Goal: Find specific page/section: Find specific page/section

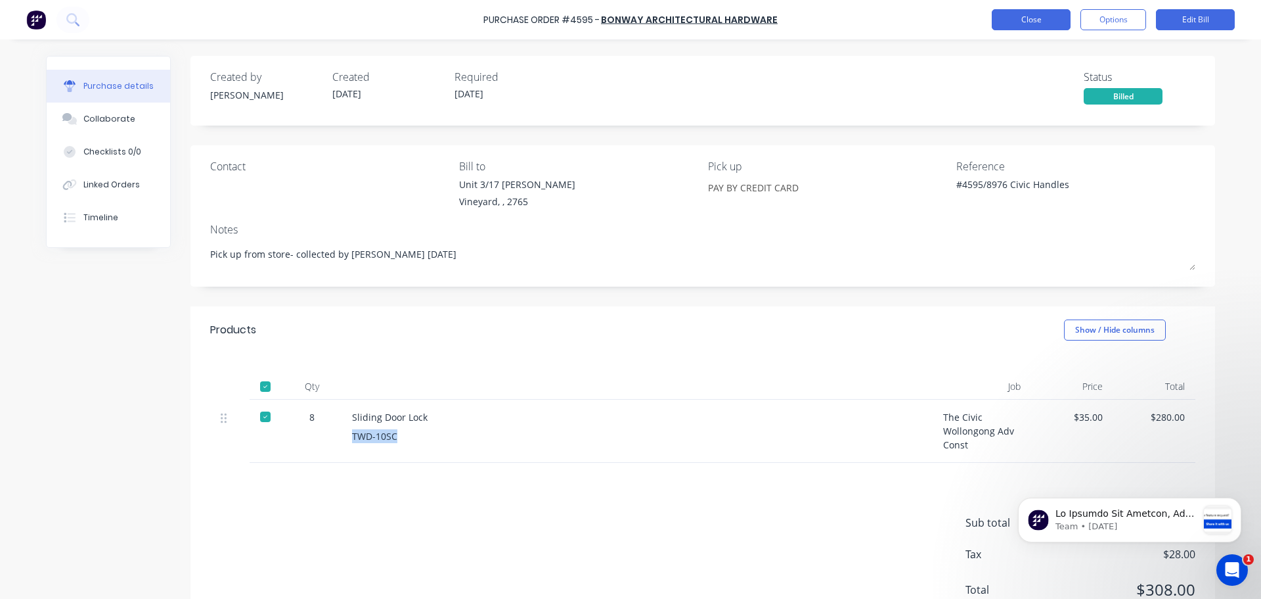
click at [1032, 18] on button "Close" at bounding box center [1031, 19] width 79 height 21
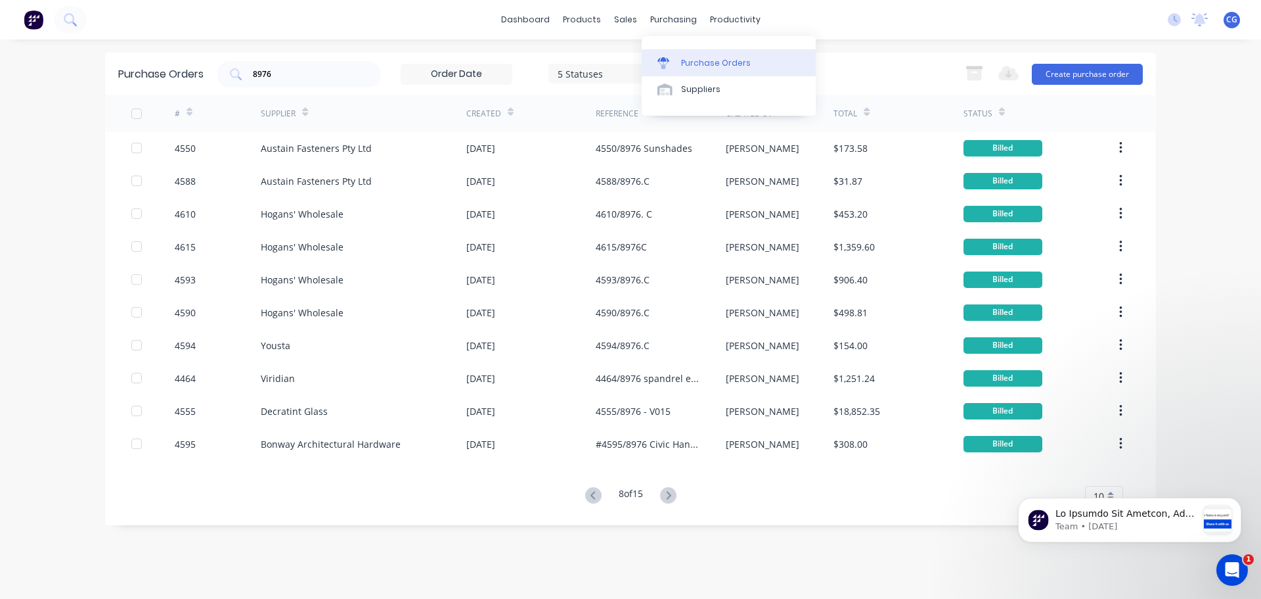
click at [700, 61] on div "Purchase Orders" at bounding box center [716, 63] width 70 height 12
click at [702, 58] on div "Purchase Orders" at bounding box center [716, 63] width 70 height 12
click at [696, 62] on div "Purchase Orders" at bounding box center [716, 63] width 70 height 12
drag, startPoint x: 287, startPoint y: 74, endPoint x: 118, endPoint y: 34, distance: 174.3
click at [116, 65] on div "Purchase Orders 8976 5 Statuses 5 Statuses Export to Excel (XLSX) Create purcha…" at bounding box center [630, 74] width 1051 height 43
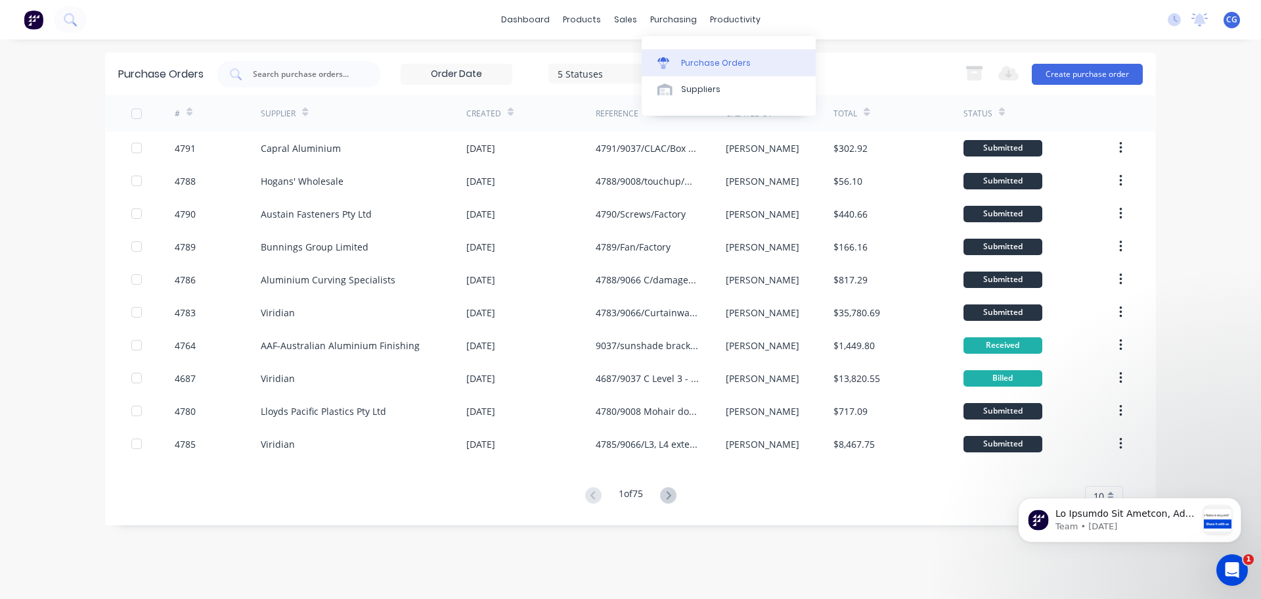
click at [691, 57] on div "Purchase Orders" at bounding box center [716, 63] width 70 height 12
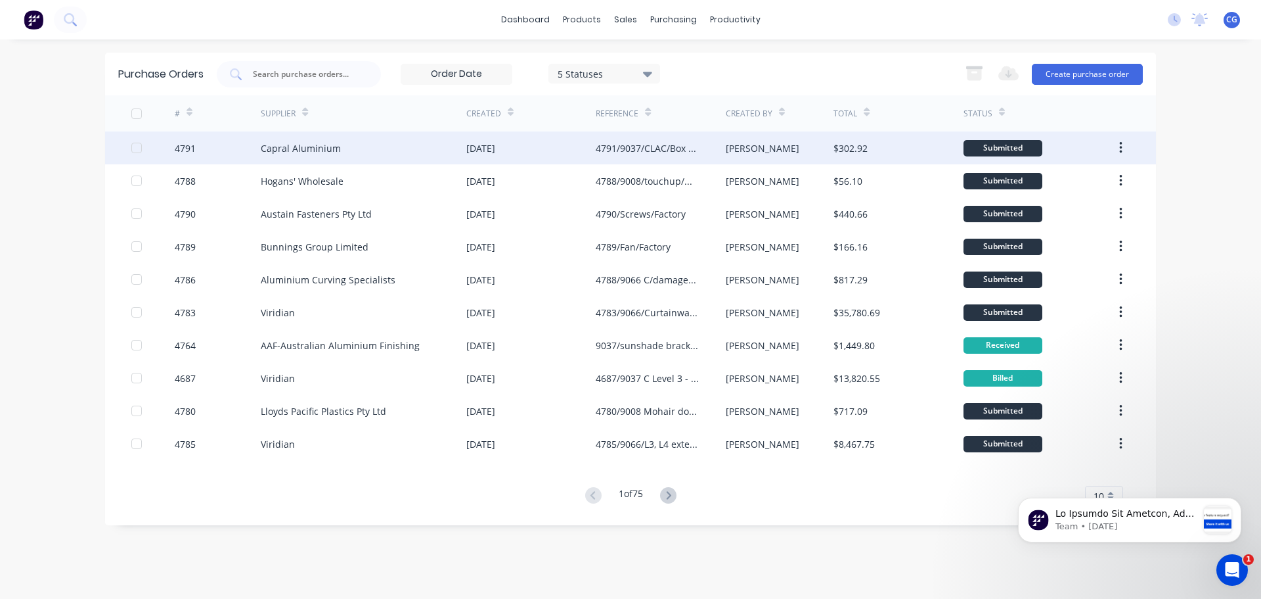
click at [659, 149] on div "4791/9037/CLAC/Box sections" at bounding box center [647, 148] width 103 height 14
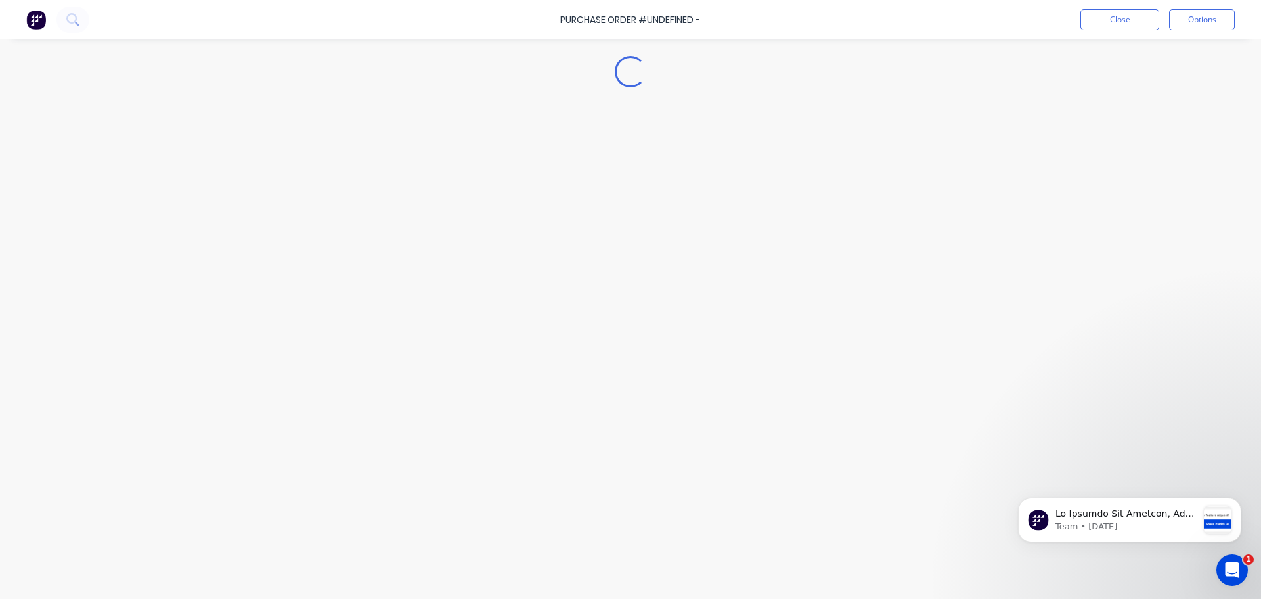
type textarea "x"
